Goal: Information Seeking & Learning: Find specific fact

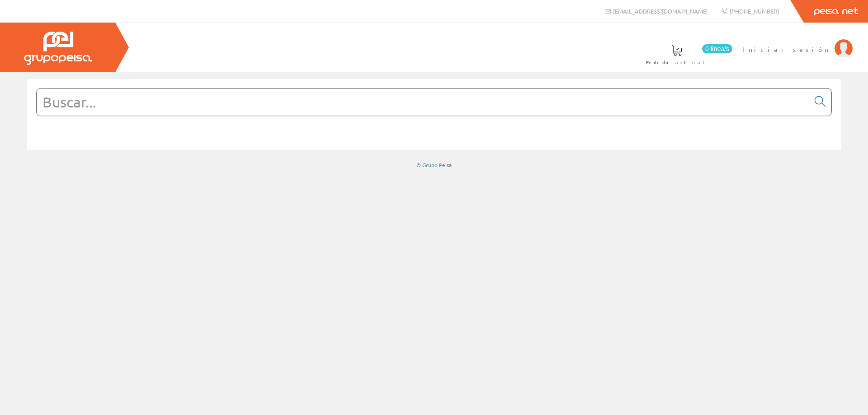
click at [814, 48] on span "Iniciar sesión" at bounding box center [786, 49] width 88 height 9
click at [287, 104] on input "text" at bounding box center [423, 102] width 772 height 27
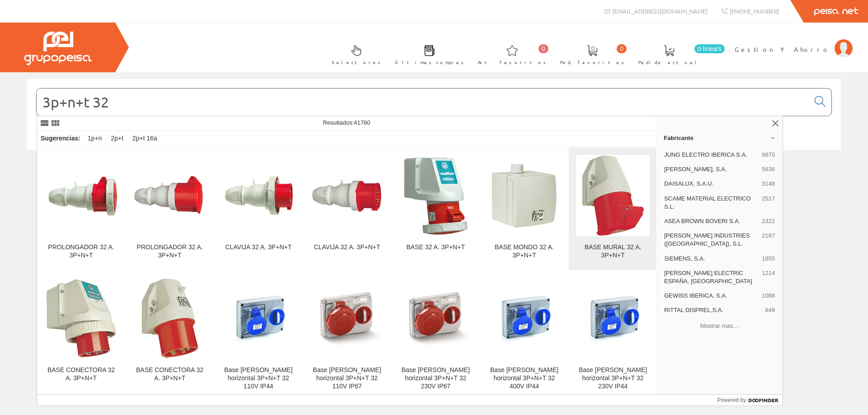
type input "3p+n+t 32"
click at [612, 207] on img at bounding box center [612, 195] width 63 height 81
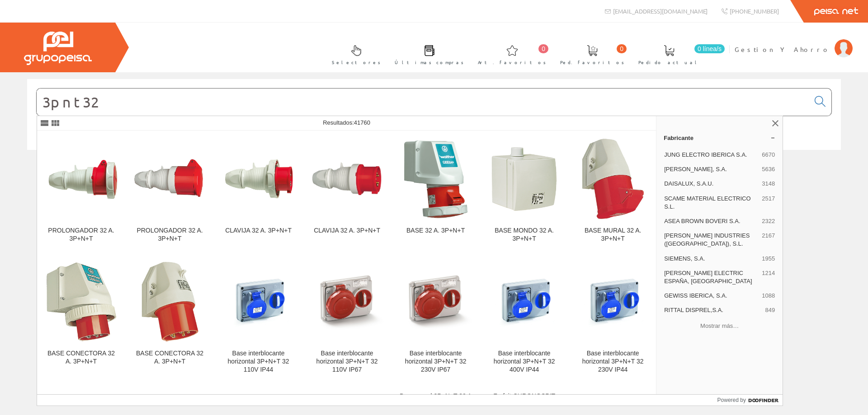
click at [237, 107] on input "3p n t 32" at bounding box center [423, 102] width 772 height 27
type input "3p n t 32"
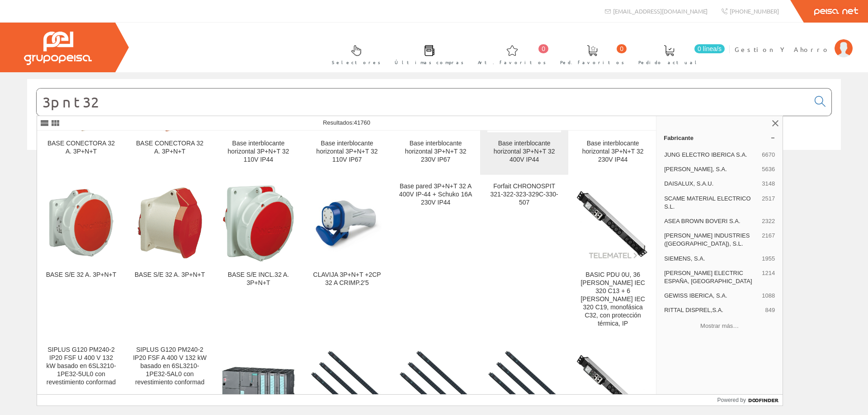
scroll to position [132, 0]
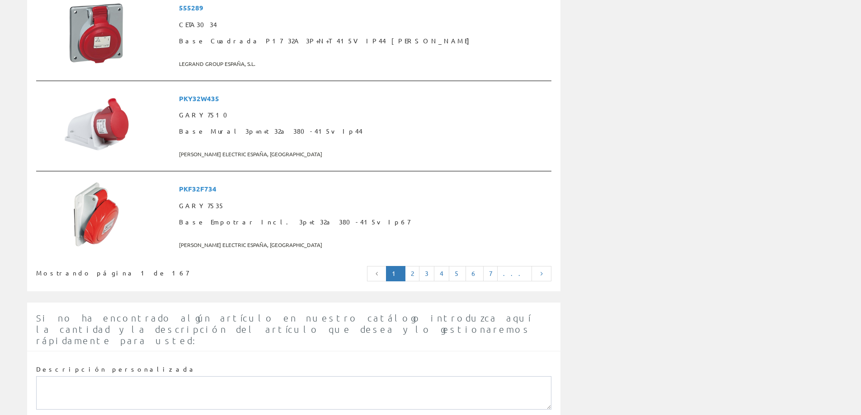
scroll to position [2260, 0]
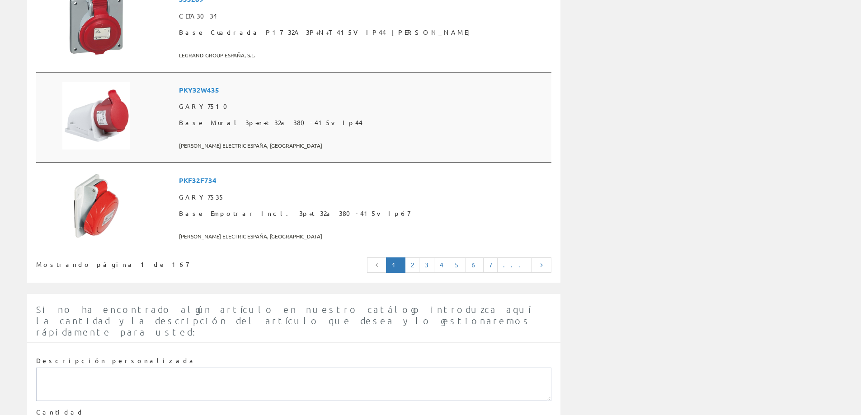
click at [283, 125] on span "Base Mural 3p+n+t 32a 380-415v Ip44" at bounding box center [363, 123] width 369 height 16
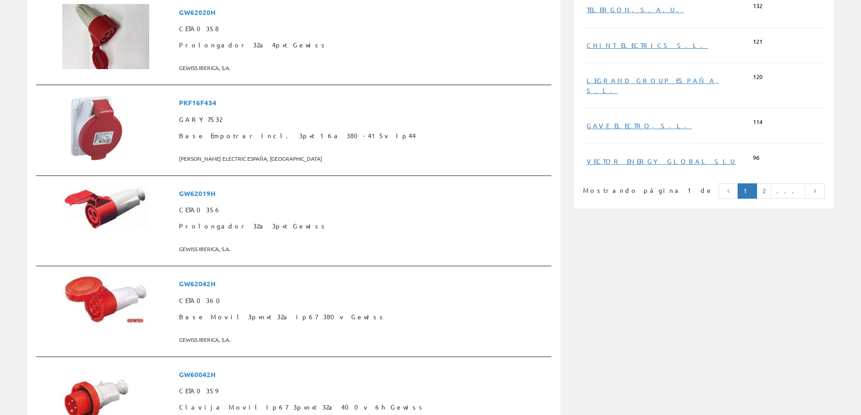
scroll to position [754, 0]
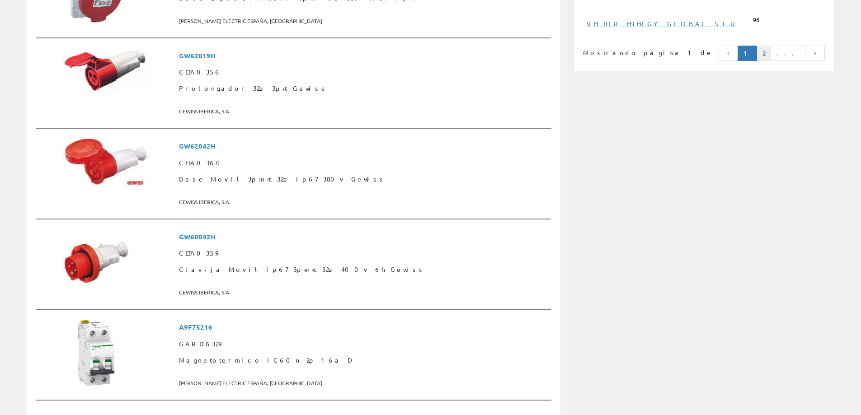
click at [771, 46] on link "2" at bounding box center [764, 53] width 14 height 15
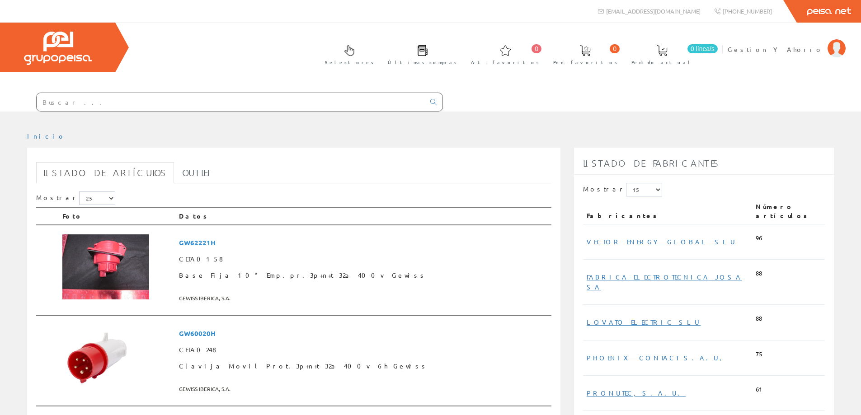
click at [117, 93] on div at bounding box center [239, 102] width 407 height 19
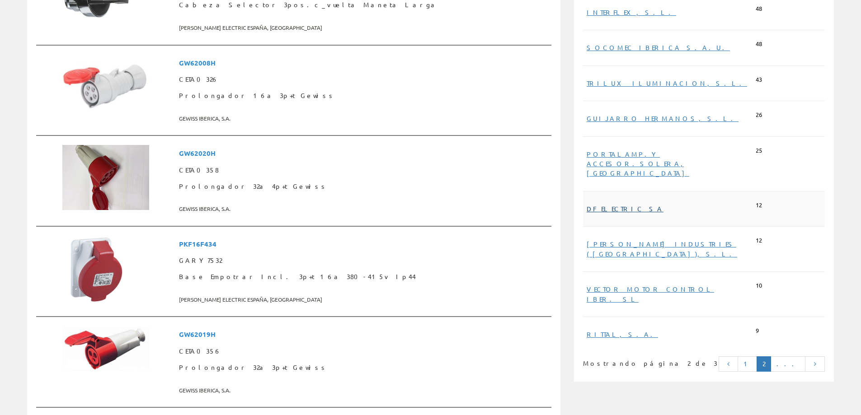
scroll to position [603, 0]
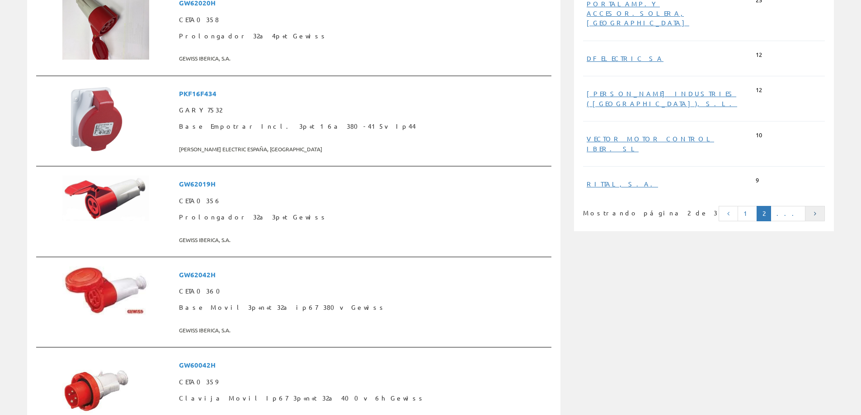
click at [819, 211] on icon at bounding box center [815, 214] width 8 height 6
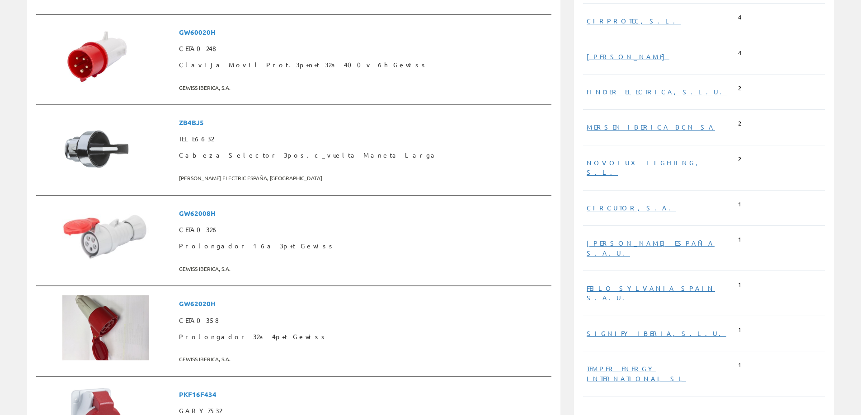
scroll to position [452, 0]
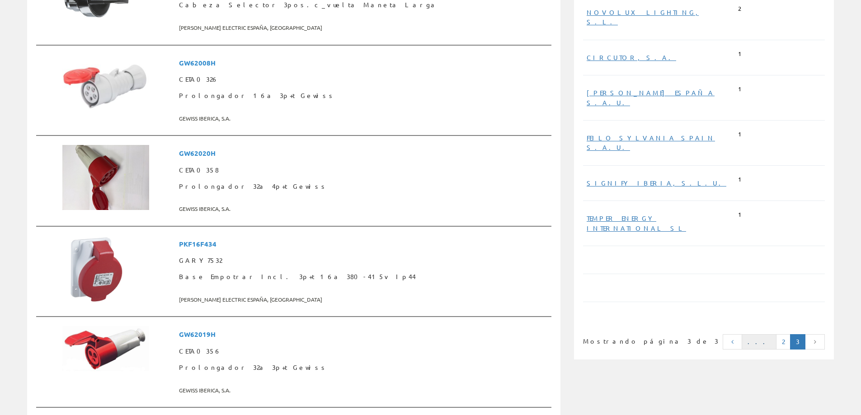
click at [768, 334] on link "..." at bounding box center [759, 341] width 35 height 15
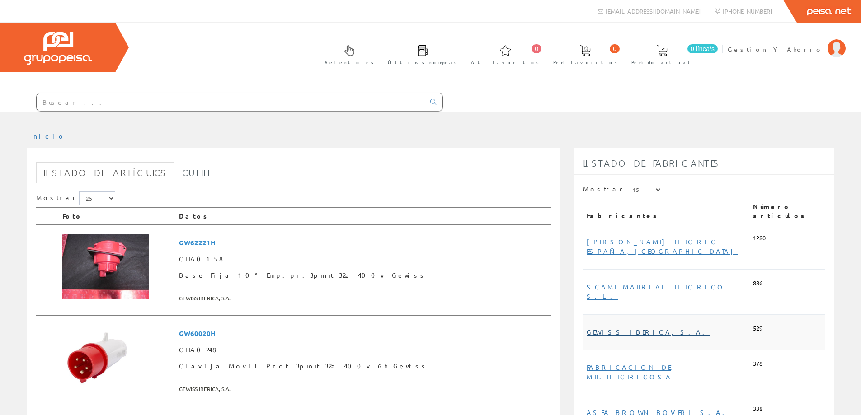
click at [606, 328] on link "GEWISS IBERICA, S.A." at bounding box center [648, 332] width 123 height 8
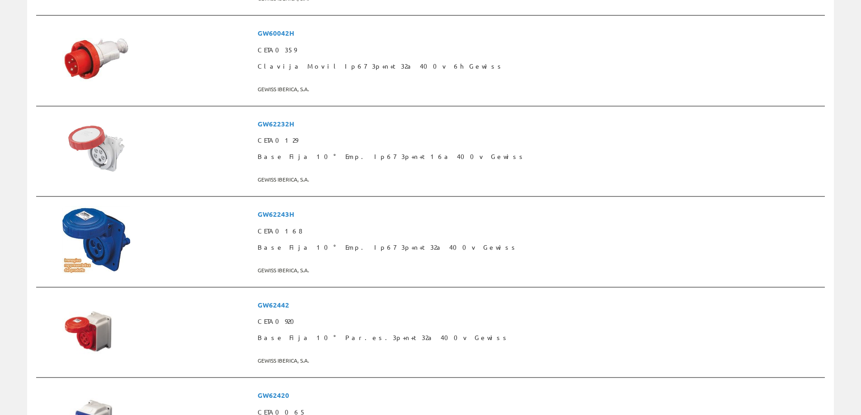
scroll to position [904, 0]
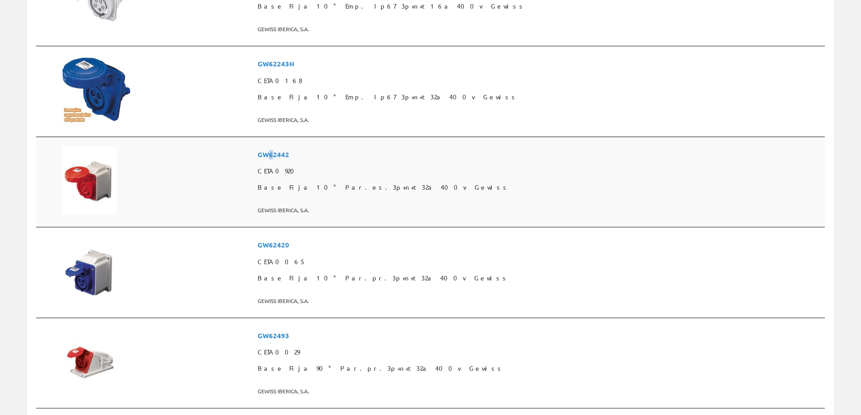
click at [370, 158] on span "GW62442" at bounding box center [540, 154] width 564 height 17
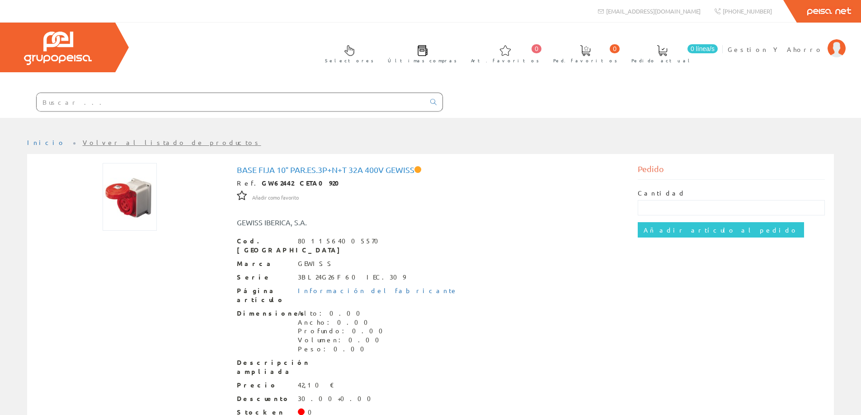
scroll to position [45, 0]
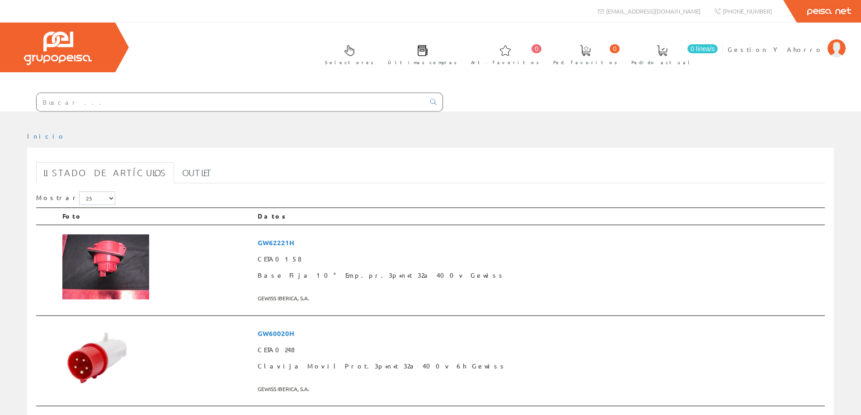
scroll to position [904, 0]
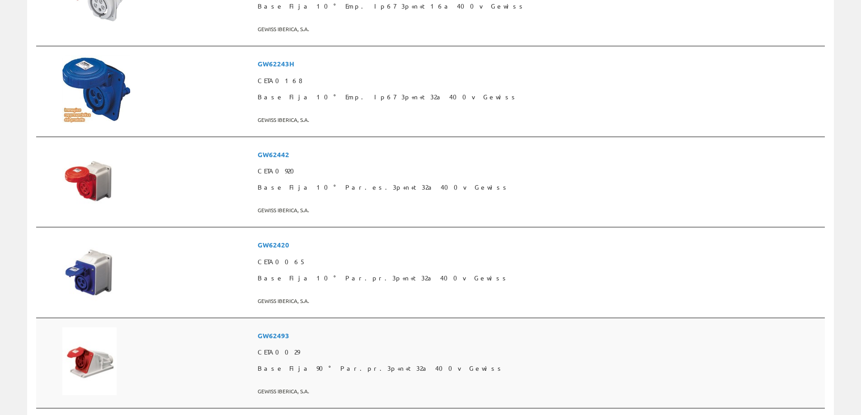
click at [373, 336] on span "GW62493" at bounding box center [540, 336] width 564 height 17
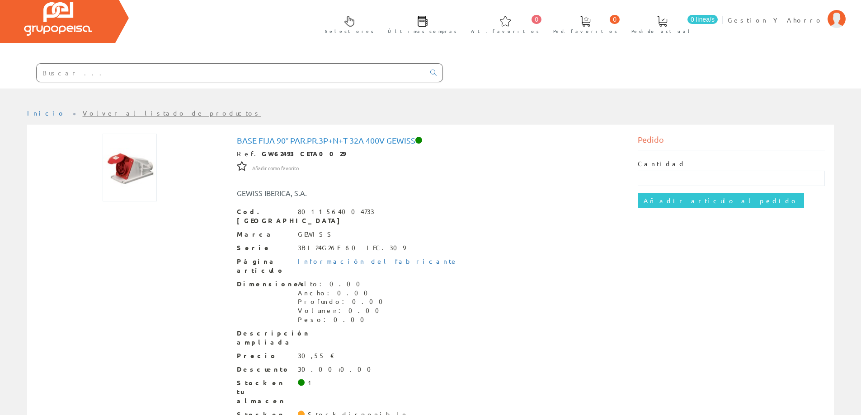
scroll to position [45, 0]
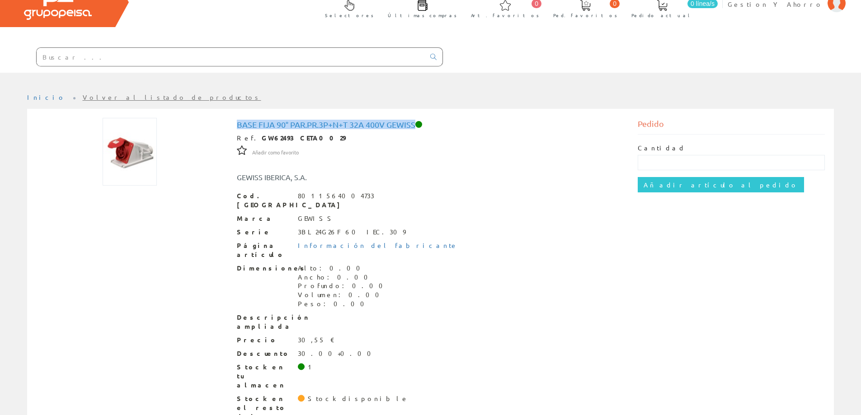
drag, startPoint x: 238, startPoint y: 124, endPoint x: 415, endPoint y: 126, distance: 176.7
click at [415, 126] on h1 "Base Fija 90° Par.pr.3p+n+t 32a 400v Gewiss" at bounding box center [431, 124] width 388 height 9
copy h1 "Base Fija 90° Par.pr.3p+n+t 32a 400v Gewiss"
click at [780, 7] on span "Gestion Y Ahorro" at bounding box center [775, 4] width 95 height 9
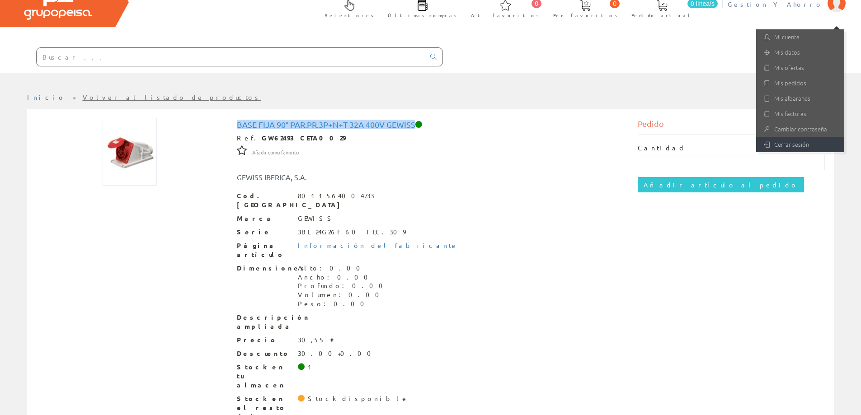
click at [783, 149] on link "Cerrar sesión" at bounding box center [800, 144] width 88 height 15
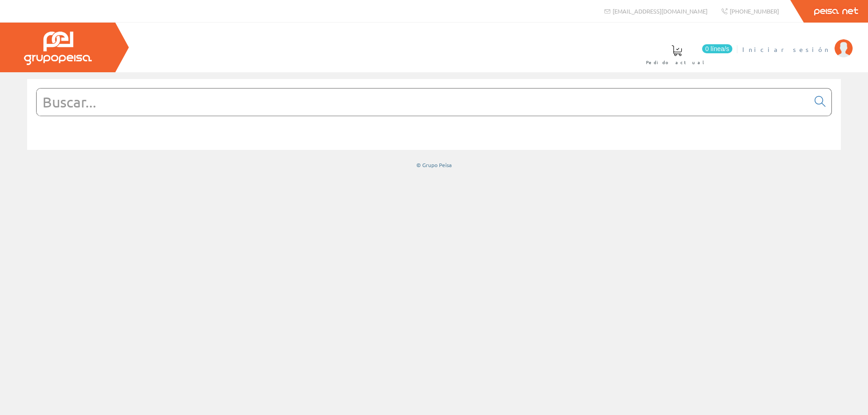
click at [803, 50] on span "Iniciar sesión" at bounding box center [786, 49] width 88 height 9
click at [270, 101] on input "text" at bounding box center [423, 102] width 772 height 27
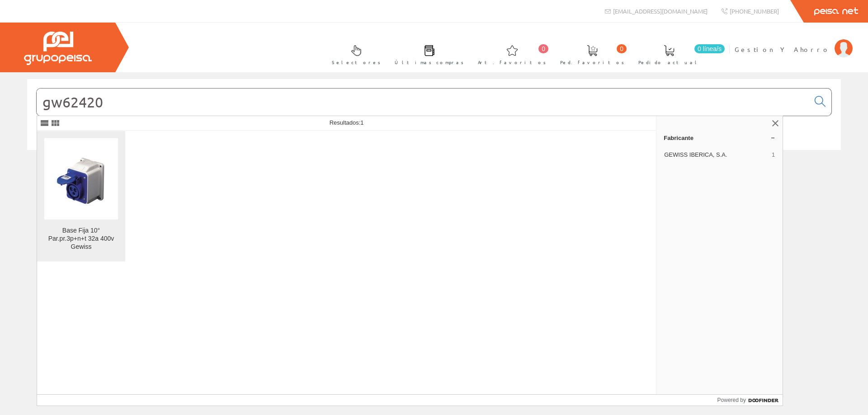
type input "gw62420"
click at [80, 197] on img at bounding box center [81, 179] width 55 height 69
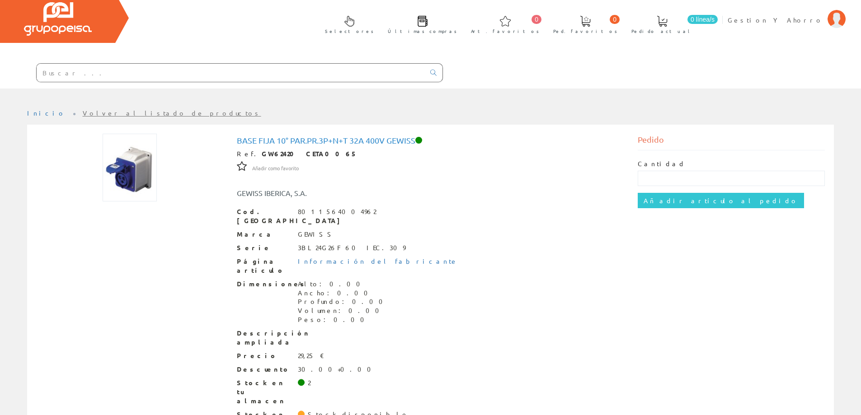
scroll to position [45, 0]
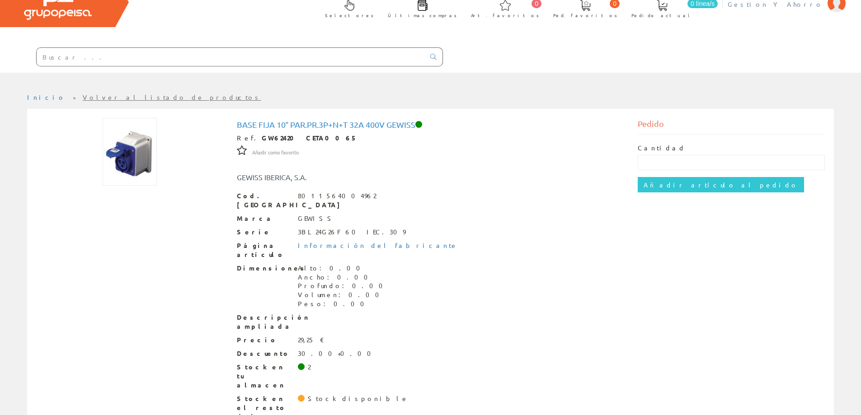
click at [805, 4] on span "Gestion Y Ahorro" at bounding box center [775, 4] width 95 height 9
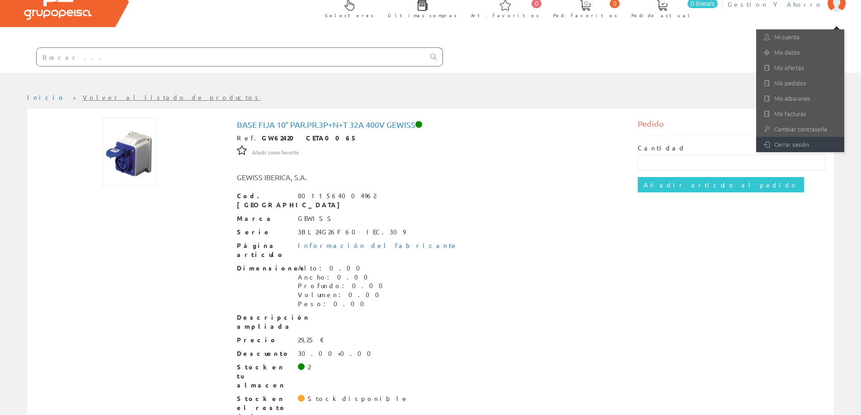
click at [792, 143] on link "Cerrar sesión" at bounding box center [800, 144] width 88 height 15
